Goal: Information Seeking & Learning: Learn about a topic

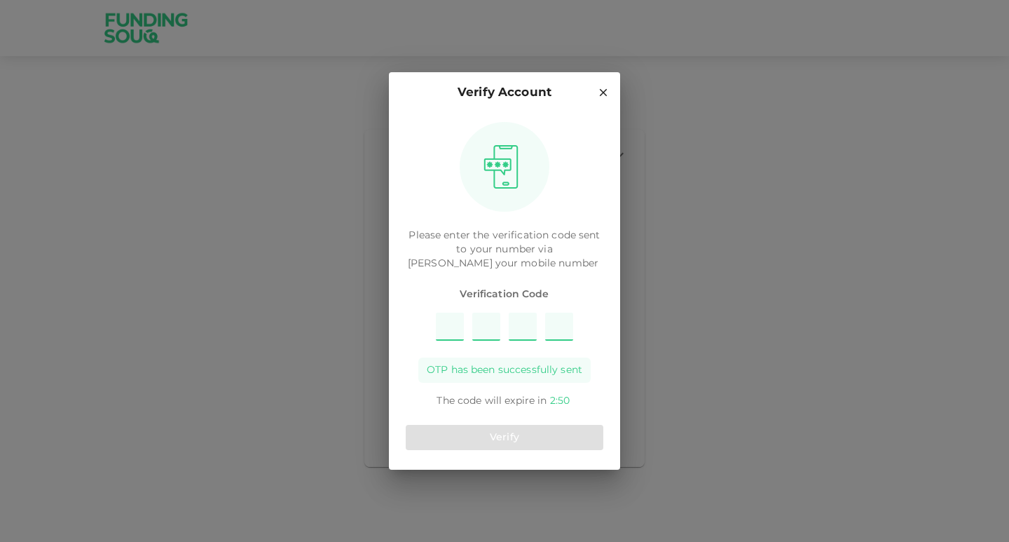
type input "2"
type input "4"
type input "7"
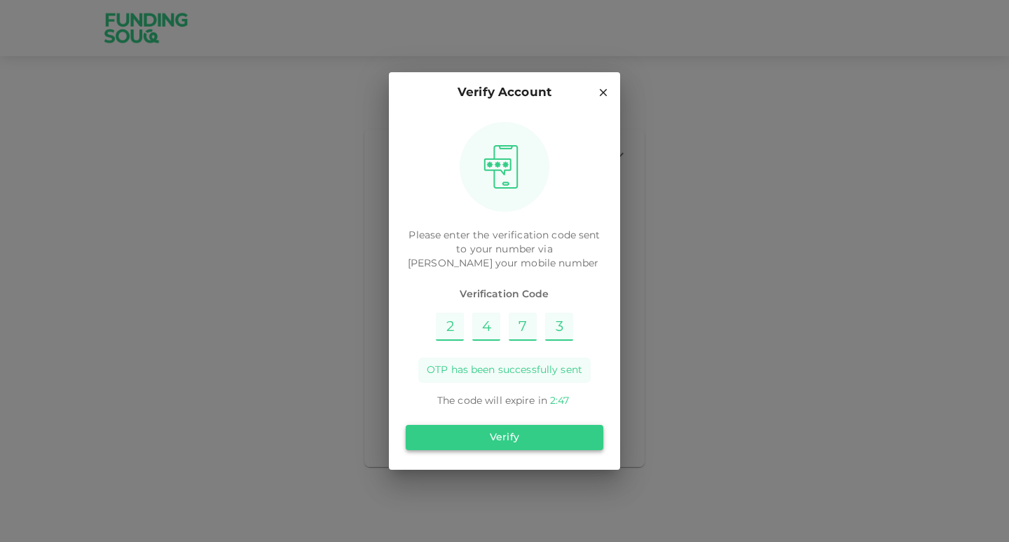
type input "3"
click at [534, 437] on button "Verify" at bounding box center [505, 437] width 198 height 25
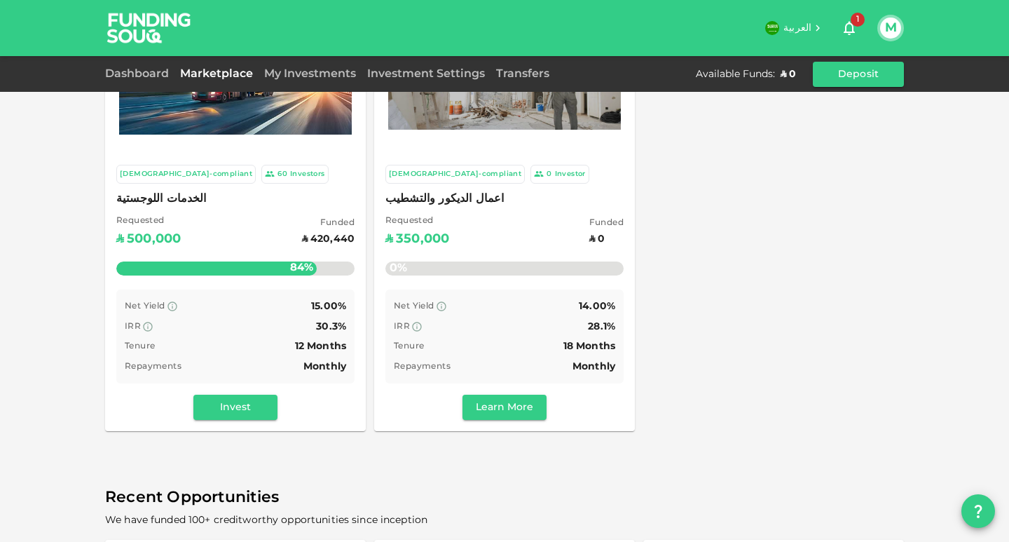
scroll to position [109, 0]
click at [478, 411] on button "Learn More" at bounding box center [505, 407] width 84 height 25
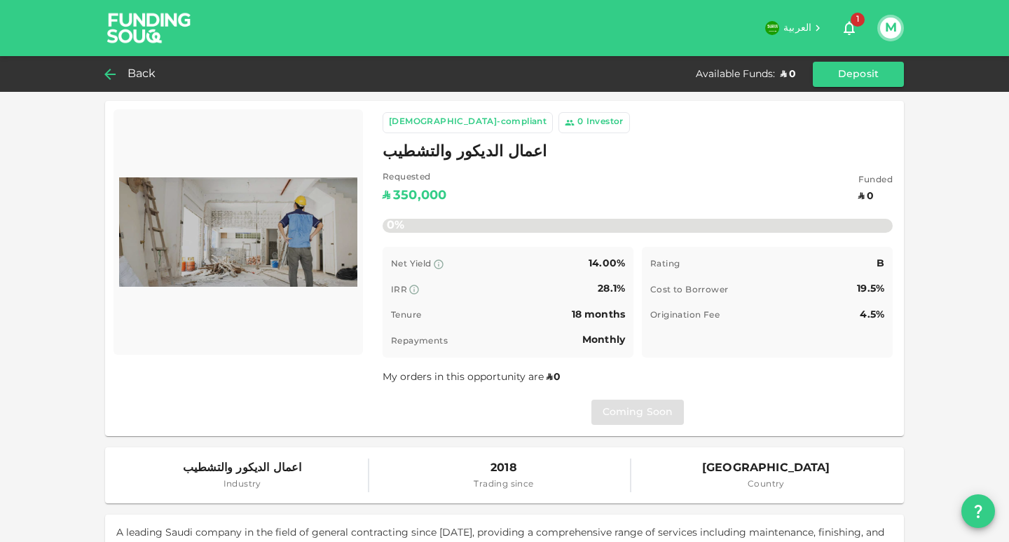
click at [112, 76] on icon at bounding box center [110, 74] width 17 height 17
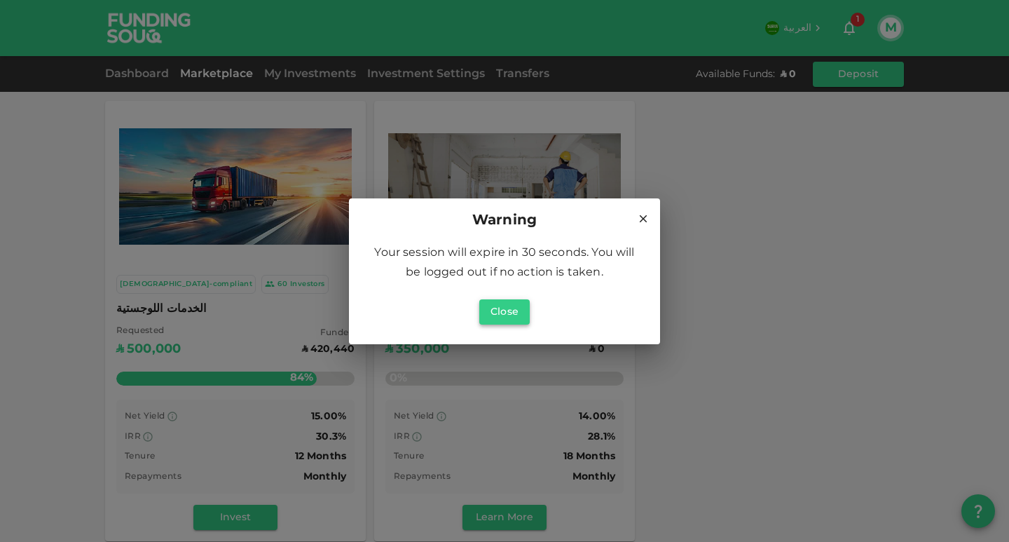
click at [501, 318] on button "Close" at bounding box center [504, 311] width 50 height 25
